Goal: Information Seeking & Learning: Learn about a topic

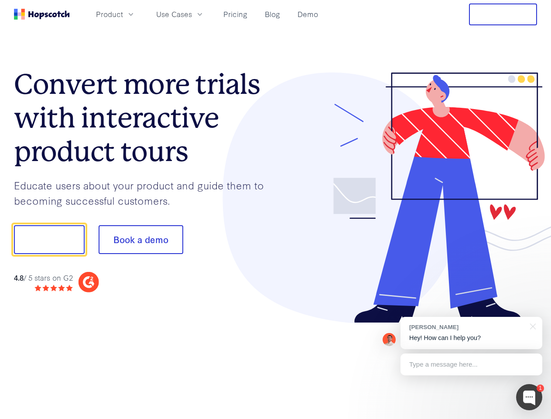
click at [276, 210] on div at bounding box center [407, 197] width 262 height 251
click at [123, 14] on span "Product" at bounding box center [109, 14] width 27 height 11
click at [192, 14] on span "Use Cases" at bounding box center [174, 14] width 36 height 11
click at [503, 14] on button "Free Trial" at bounding box center [503, 14] width 68 height 22
click at [49, 240] on button "Show me!" at bounding box center [49, 239] width 71 height 29
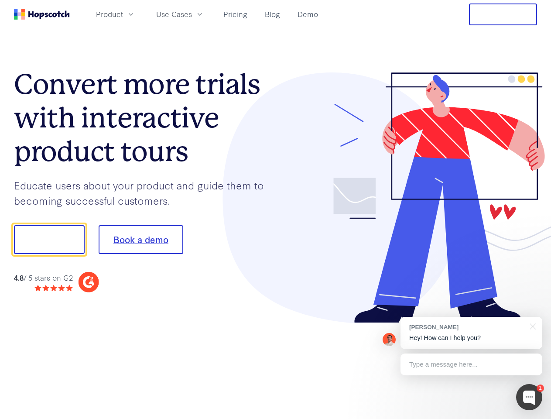
click at [141, 240] on button "Book a demo" at bounding box center [141, 239] width 85 height 29
click at [530, 397] on div at bounding box center [529, 397] width 26 height 26
click at [472, 333] on div "[PERSON_NAME] Hey! How can I help you?" at bounding box center [472, 333] width 142 height 32
click at [532, 326] on div at bounding box center [532, 326] width 22 height 18
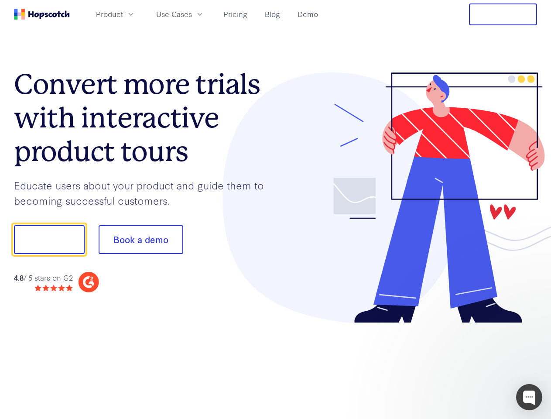
click at [472, 365] on div at bounding box center [461, 238] width 164 height 291
